Goal: Task Accomplishment & Management: Complete application form

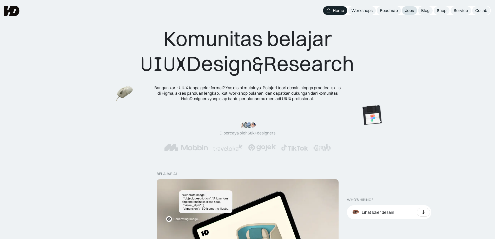
click at [408, 10] on div "Jobs" at bounding box center [409, 10] width 9 height 5
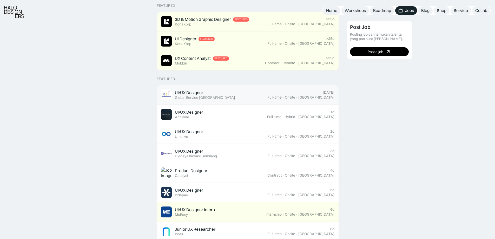
scroll to position [156, 0]
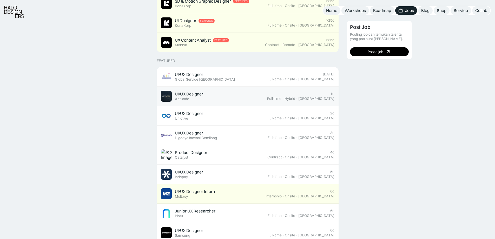
click at [264, 98] on div "UI/UX Designer Featured Antikode" at bounding box center [214, 96] width 106 height 11
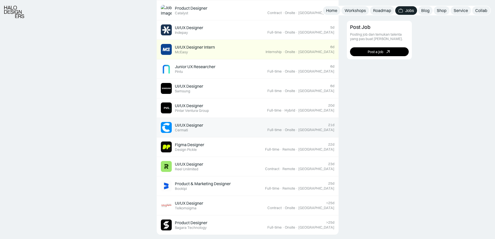
scroll to position [338, 0]
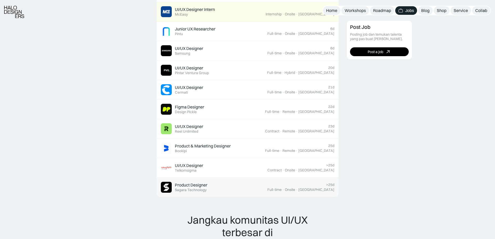
click at [239, 185] on div "Product Designer Featured Sagara Technology" at bounding box center [214, 186] width 106 height 11
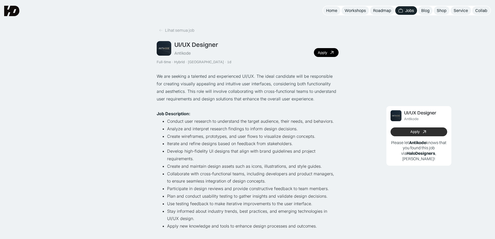
click at [399, 132] on link "Apply" at bounding box center [418, 131] width 57 height 9
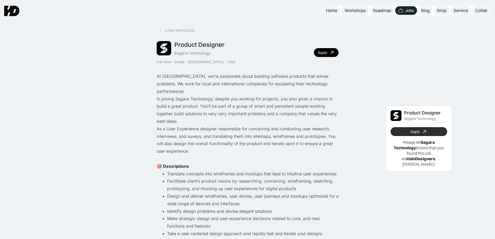
click at [420, 132] on link "Apply" at bounding box center [418, 131] width 57 height 9
click at [408, 8] on div "Jobs" at bounding box center [409, 10] width 9 height 5
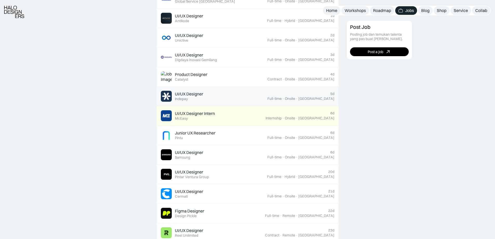
scroll to position [363, 0]
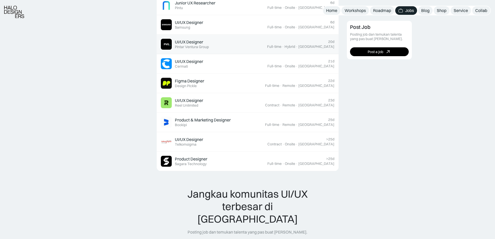
click at [251, 45] on div "UI/UX Designer Featured Pintar Ventura Group" at bounding box center [214, 44] width 106 height 11
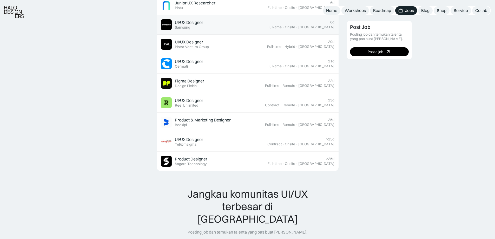
click at [199, 23] on div "UI/UX Designer" at bounding box center [189, 22] width 28 height 5
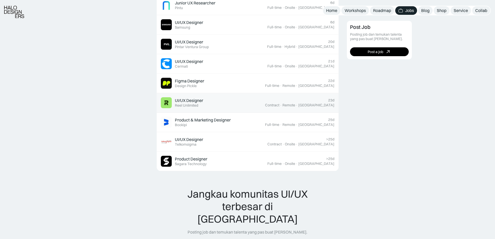
click at [244, 104] on div "UI/UX Designer Featured Reel Unlimited" at bounding box center [213, 102] width 104 height 11
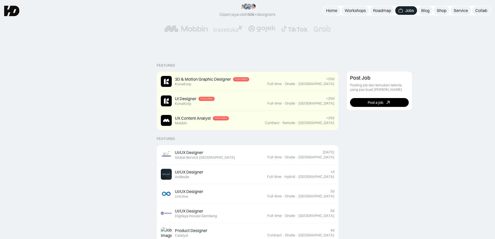
scroll to position [0, 0]
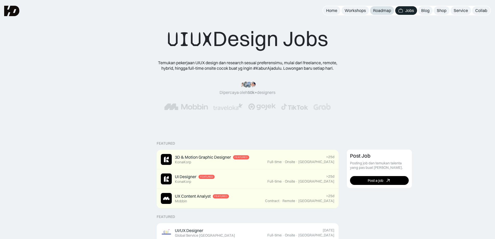
click at [378, 10] on div "Roadmap" at bounding box center [382, 10] width 18 height 5
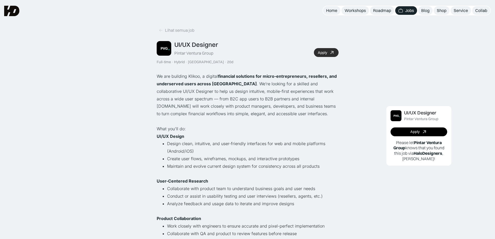
click at [330, 53] on icon at bounding box center [332, 53] width 8 height 8
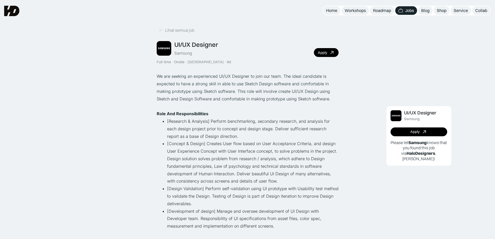
drag, startPoint x: 252, startPoint y: 60, endPoint x: 242, endPoint y: 59, distance: 9.4
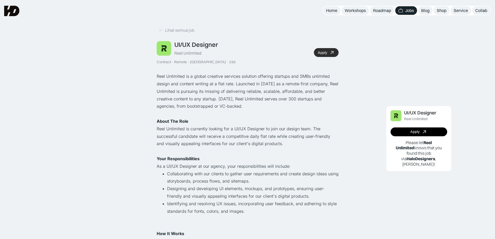
click at [325, 52] on div "Apply" at bounding box center [322, 52] width 9 height 4
